Goal: Information Seeking & Learning: Learn about a topic

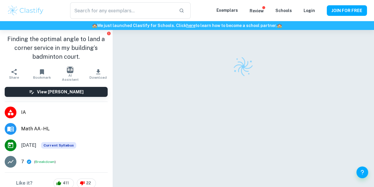
drag, startPoint x: 0, startPoint y: 0, endPoint x: 19, endPoint y: 6, distance: 20.0
click at [19, 6] on img at bounding box center [25, 11] width 37 height 12
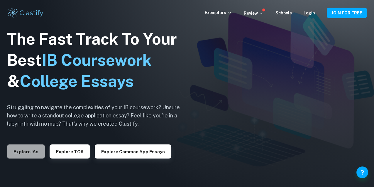
click at [16, 149] on button "Explore IAs" at bounding box center [26, 151] width 38 height 14
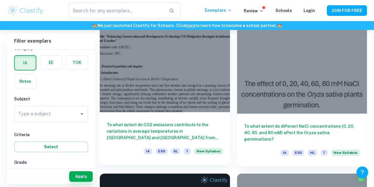
scroll to position [182, 0]
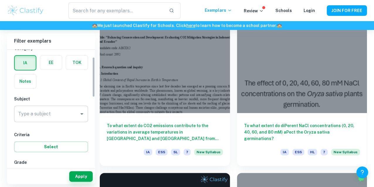
click at [69, 107] on div "Type a subject" at bounding box center [51, 114] width 74 height 16
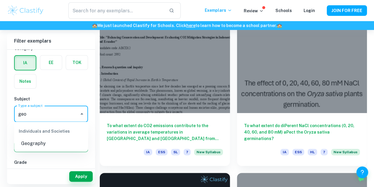
type input "geo"
click at [35, 151] on button "Select" at bounding box center [51, 146] width 74 height 11
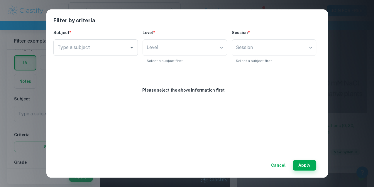
click at [278, 164] on button "Cancel" at bounding box center [277, 165] width 19 height 11
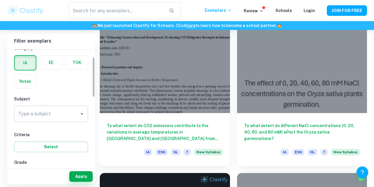
click at [69, 115] on input "Type a subject" at bounding box center [47, 113] width 60 height 11
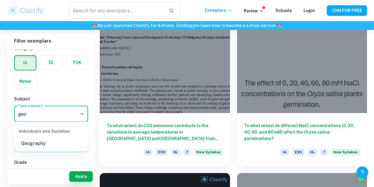
click at [41, 143] on li "Geography" at bounding box center [51, 143] width 74 height 11
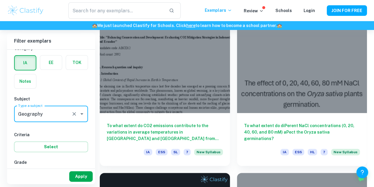
type input "Geography"
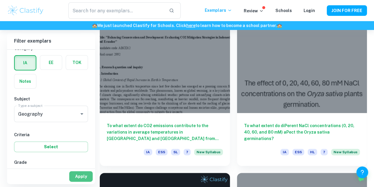
click at [77, 178] on button "Apply" at bounding box center [80, 176] width 23 height 11
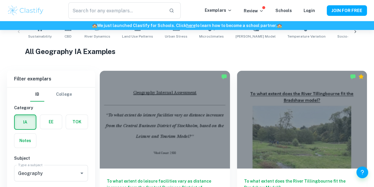
scroll to position [154, 0]
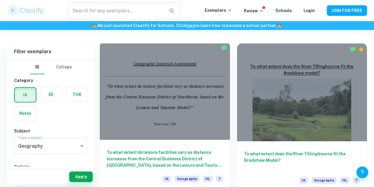
click at [136, 74] on div at bounding box center [165, 91] width 130 height 98
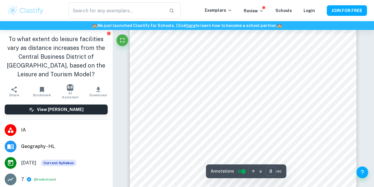
scroll to position [2434, 0]
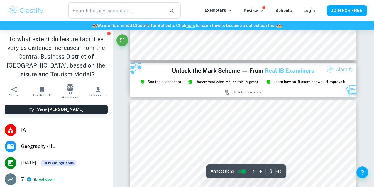
type input "9"
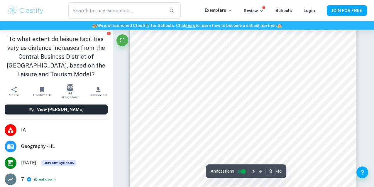
scroll to position [2727, 0]
